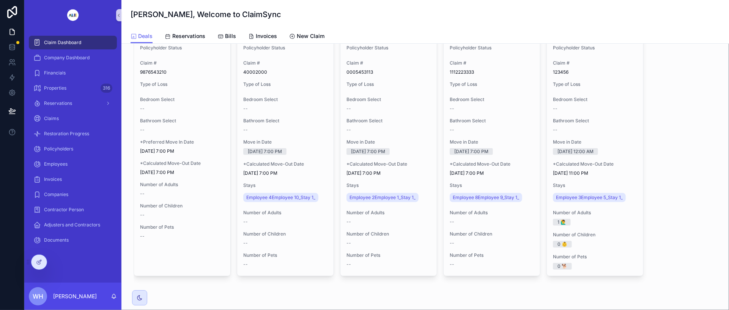
scroll to position [218, 0]
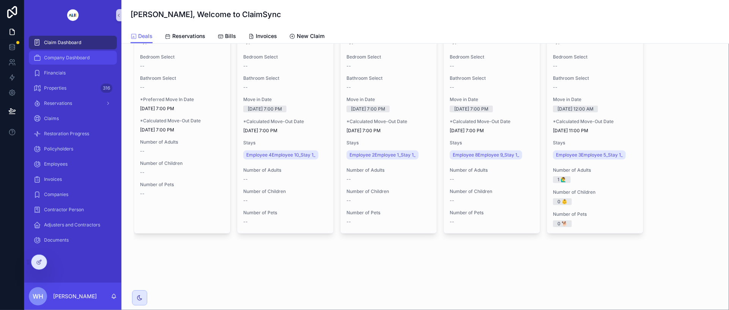
click at [55, 54] on div "Company Dashboard" at bounding box center [72, 58] width 79 height 12
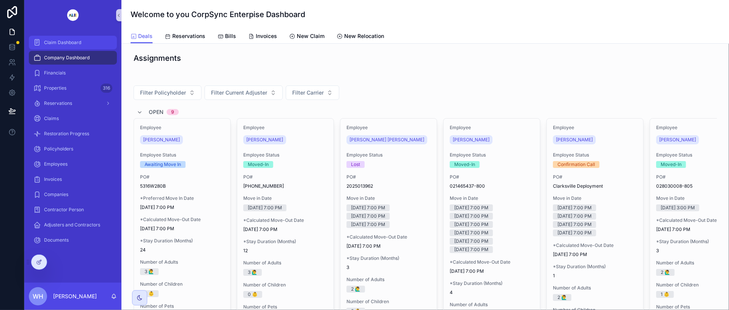
click at [55, 41] on span "Claim Dashboard" at bounding box center [62, 42] width 37 height 6
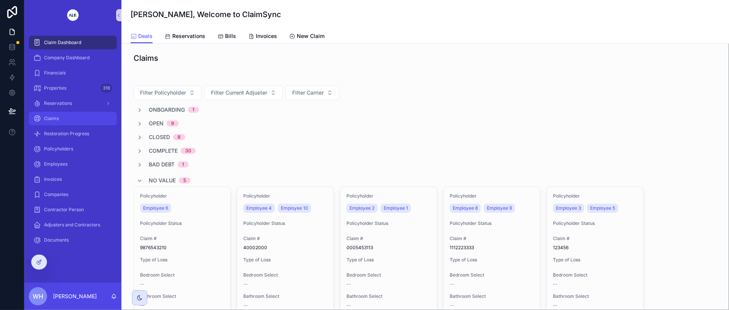
click at [55, 114] on div "Claims" at bounding box center [72, 118] width 79 height 12
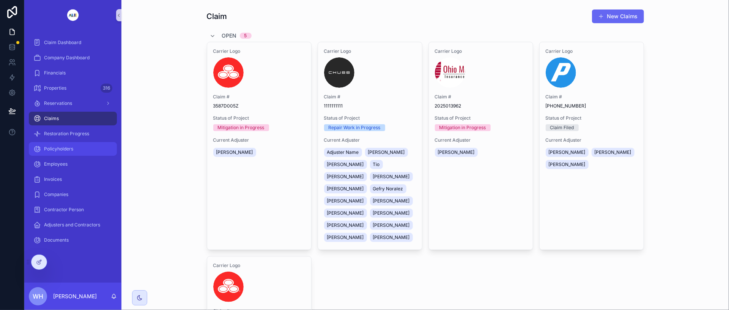
click at [65, 149] on span "Policyholders" at bounding box center [58, 149] width 29 height 6
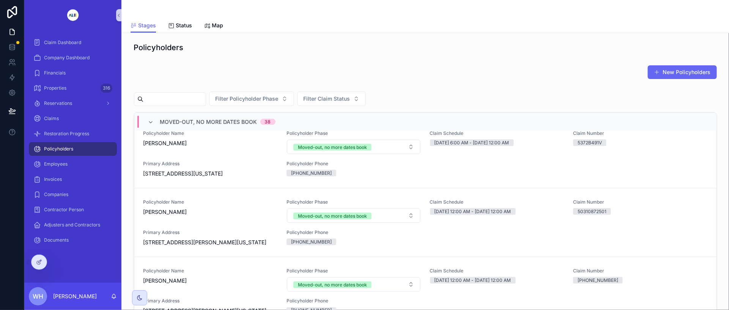
scroll to position [711, 0]
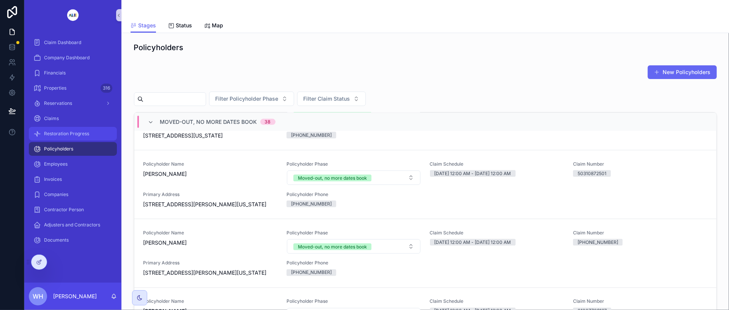
click at [63, 130] on div "Restoration Progress" at bounding box center [72, 133] width 79 height 12
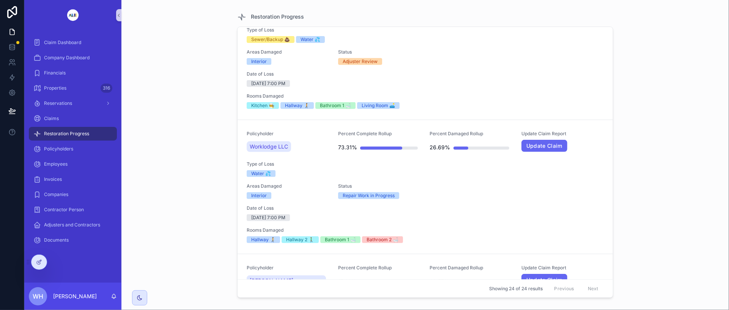
scroll to position [190, 0]
click at [531, 143] on link "Update Claim" at bounding box center [544, 146] width 46 height 12
click at [46, 149] on span "Policyholders" at bounding box center [58, 149] width 29 height 6
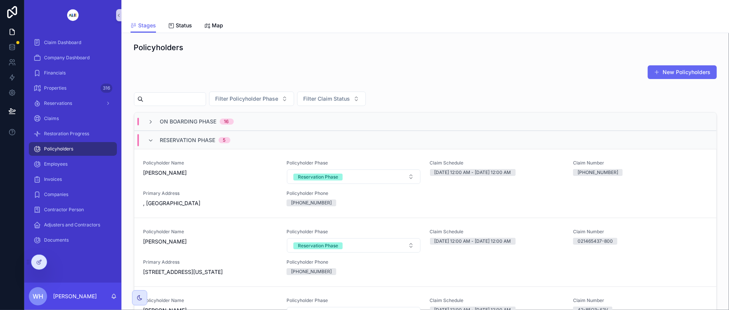
click at [224, 121] on div "16" at bounding box center [226, 121] width 5 height 6
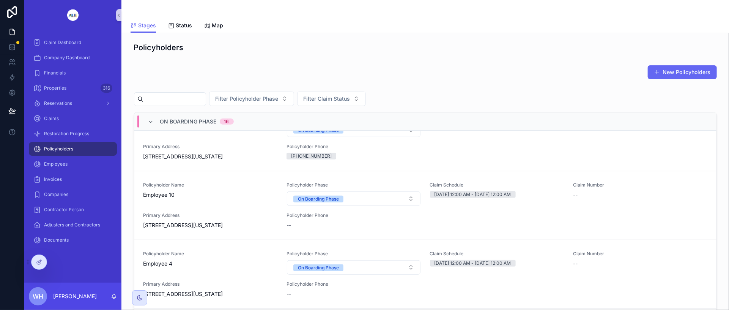
scroll to position [285, 0]
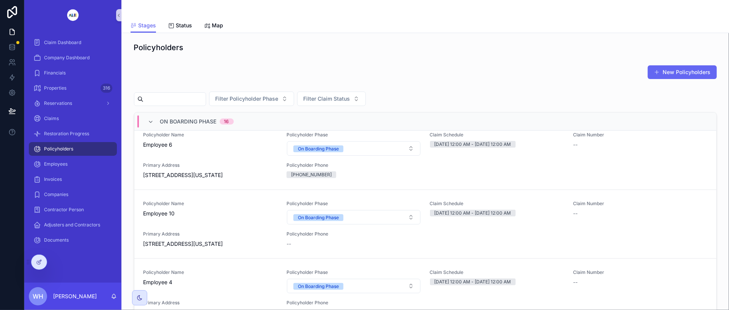
click at [184, 179] on span "[STREET_ADDRESS][US_STATE]" at bounding box center [210, 175] width 134 height 8
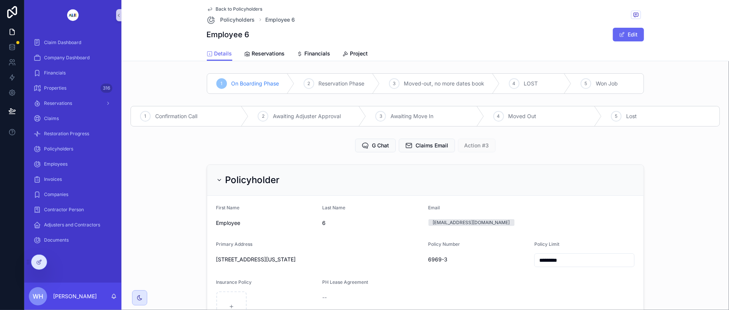
click at [208, 9] on icon "scrollable content" at bounding box center [210, 9] width 6 height 6
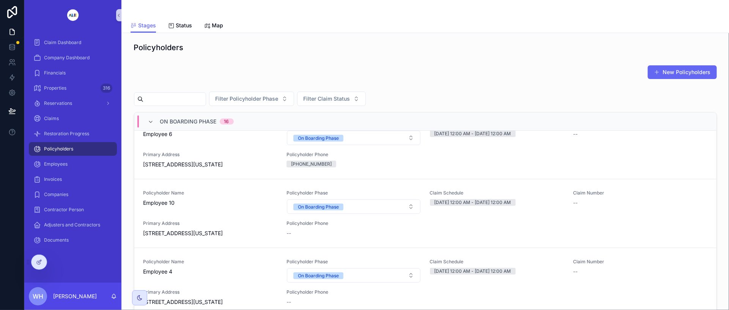
scroll to position [285, 0]
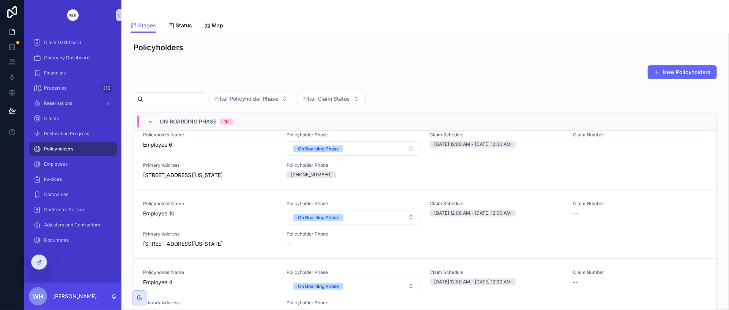
click at [185, 179] on span "[STREET_ADDRESS][US_STATE]" at bounding box center [210, 175] width 134 height 8
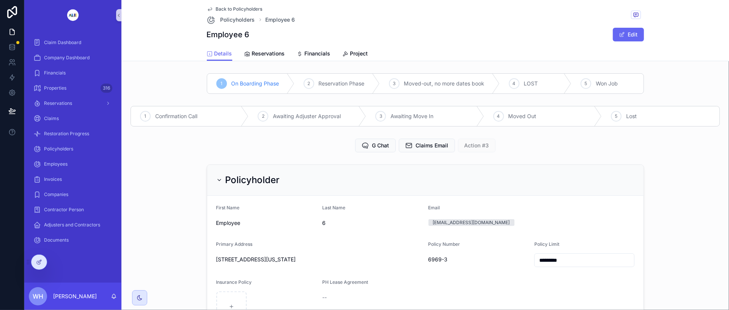
click at [207, 7] on icon "scrollable content" at bounding box center [210, 9] width 6 height 6
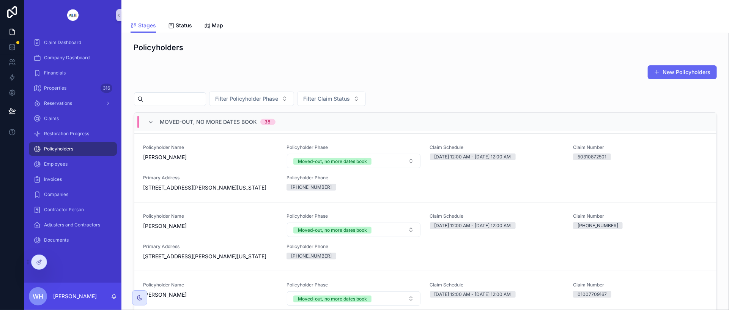
scroll to position [1914, 0]
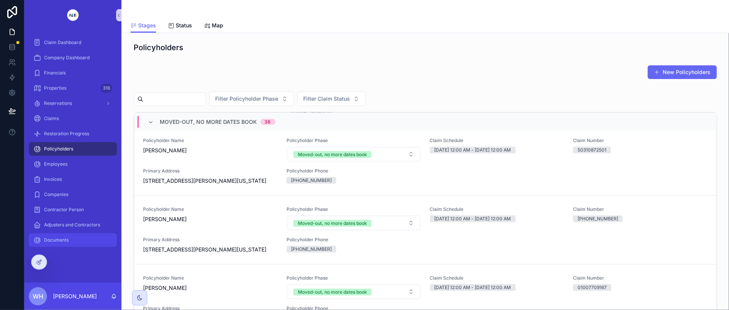
click at [65, 238] on span "Documents" at bounding box center [56, 240] width 25 height 6
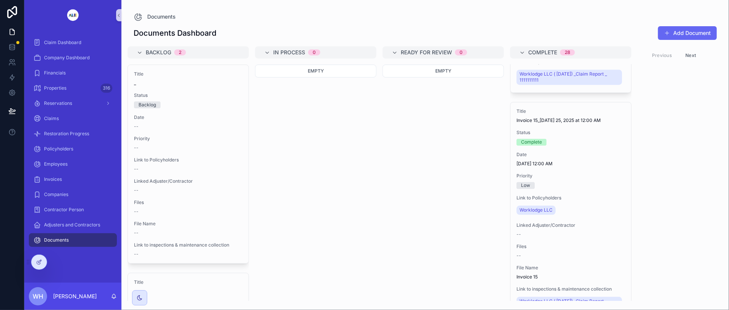
scroll to position [6106, 0]
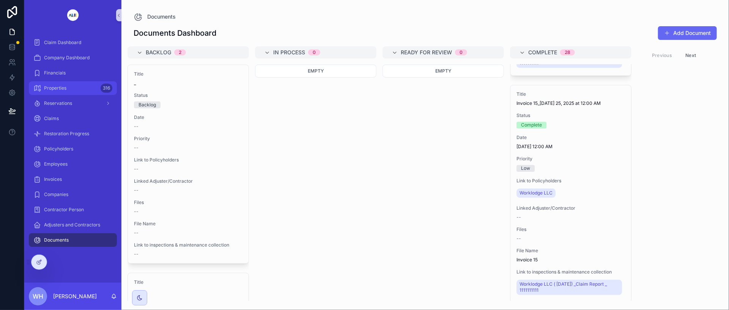
click at [55, 89] on span "Properties" at bounding box center [55, 88] width 22 height 6
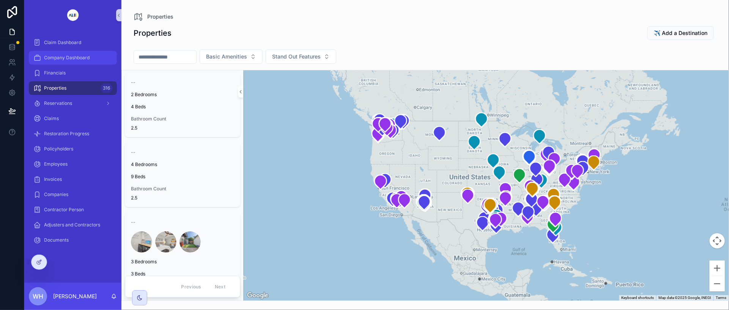
click at [59, 57] on span "Company Dashboard" at bounding box center [67, 58] width 46 height 6
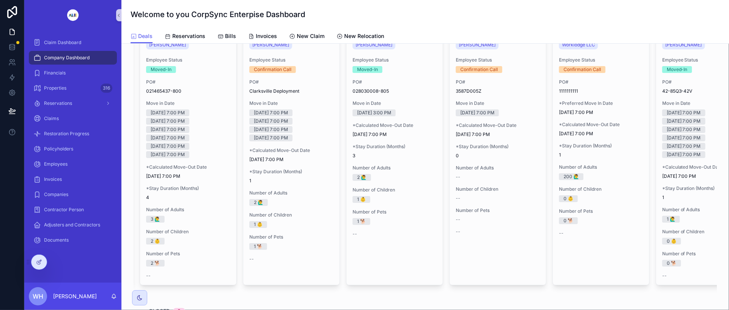
scroll to position [0, 304]
click at [610, 88] on span "1111111111" at bounding box center [600, 91] width 84 height 6
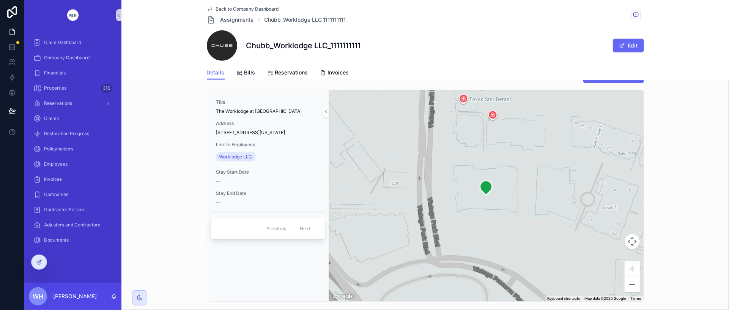
scroll to position [236, 0]
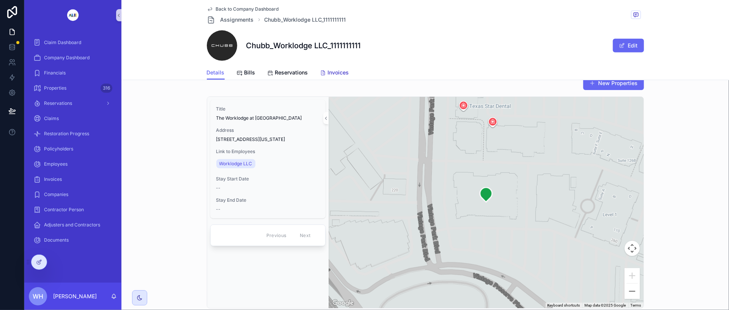
click at [335, 74] on span "Invoices" at bounding box center [338, 73] width 21 height 8
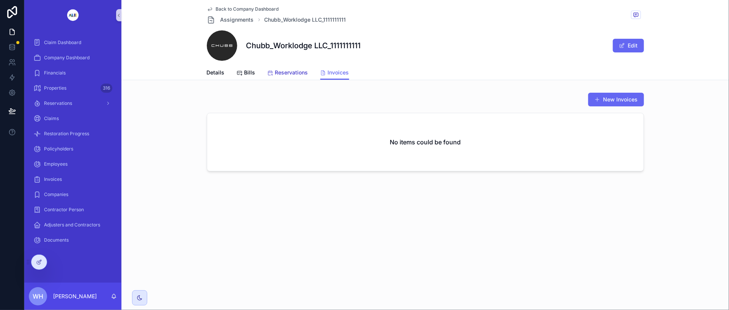
click at [282, 72] on span "Reservations" at bounding box center [291, 73] width 33 height 8
click at [219, 74] on span "Details" at bounding box center [216, 73] width 18 height 8
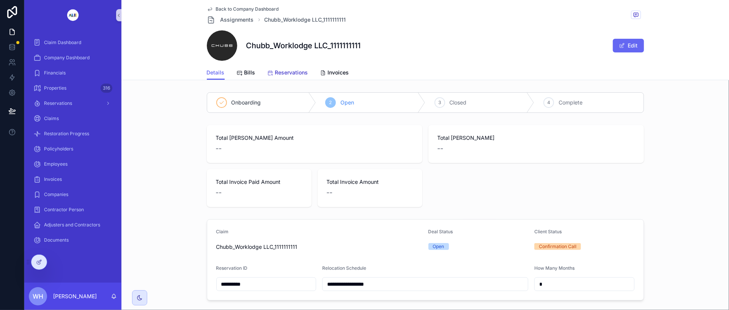
click at [286, 71] on span "Reservations" at bounding box center [291, 73] width 33 height 8
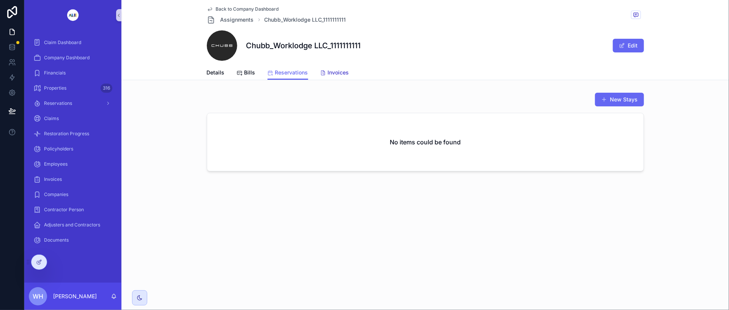
click at [342, 70] on span "Invoices" at bounding box center [338, 73] width 21 height 8
click at [245, 76] on span "Bills" at bounding box center [249, 73] width 11 height 8
click at [214, 76] on span "Details" at bounding box center [216, 73] width 18 height 8
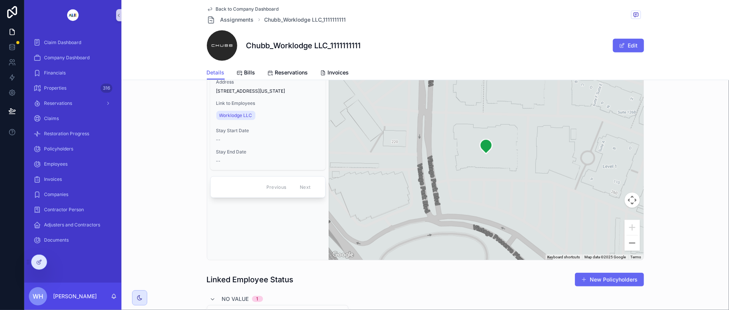
scroll to position [99, 0]
